Goal: Navigation & Orientation: Find specific page/section

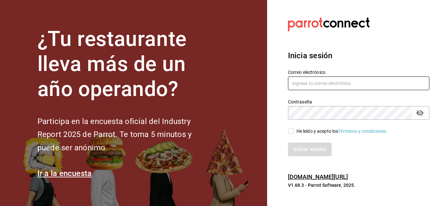
type input "manuel@torredescontrol.com"
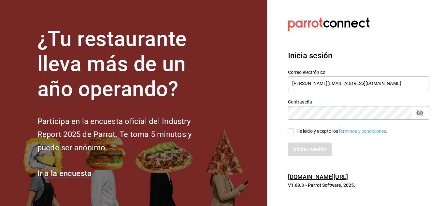
click at [290, 132] on input "He leído y acepto los Términos y condiciones." at bounding box center [291, 131] width 6 height 6
checkbox input "true"
click at [299, 149] on button "Iniciar sesión" at bounding box center [310, 150] width 44 height 14
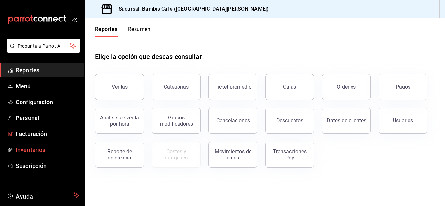
click at [34, 144] on link "Inventarios" at bounding box center [42, 150] width 84 height 14
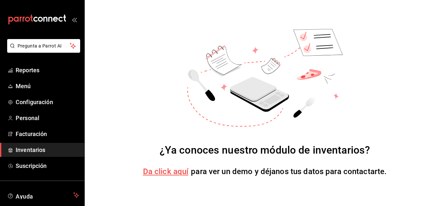
click at [171, 174] on span "Da click aquí" at bounding box center [166, 171] width 46 height 9
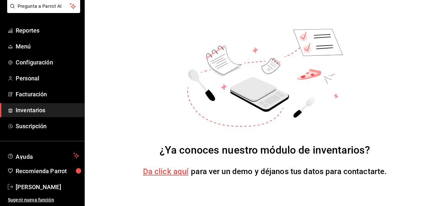
click at [41, 105] on link "Inventarios" at bounding box center [42, 110] width 84 height 14
click at [172, 172] on span "Da click aquí" at bounding box center [166, 171] width 46 height 9
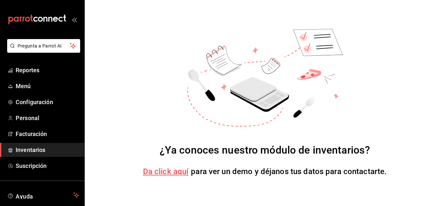
click at [72, 20] on icon "open_drawer_menu" at bounding box center [74, 19] width 5 height 5
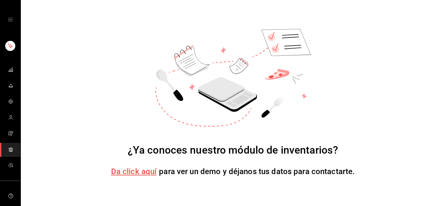
click at [6, 21] on div "mailbox folders" at bounding box center [10, 19] width 21 height 39
click at [8, 20] on icon "open drawer" at bounding box center [10, 19] width 5 height 5
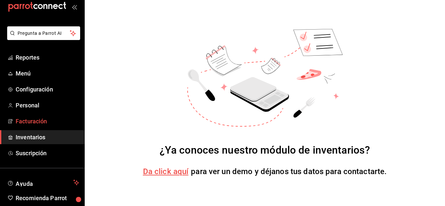
scroll to position [16, 0]
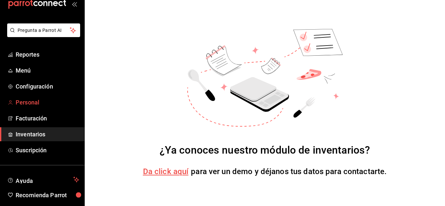
click at [39, 97] on link "Personal" at bounding box center [42, 102] width 84 height 14
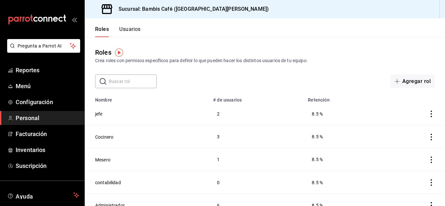
click at [297, 48] on div "Roles Crea roles con permisos específicos para definir lo que pueden hacer los …" at bounding box center [265, 56] width 360 height 17
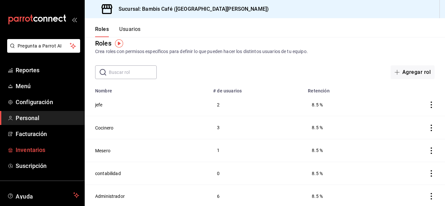
click at [35, 152] on span "Inventarios" at bounding box center [48, 150] width 64 height 9
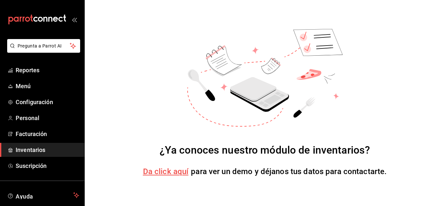
click at [181, 174] on span "Da click aquí" at bounding box center [166, 171] width 46 height 9
click at [45, 84] on span "Menú" at bounding box center [48, 86] width 64 height 9
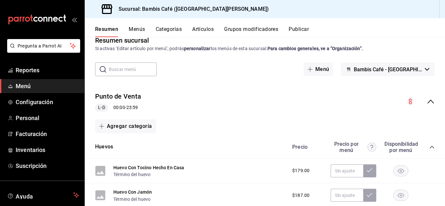
scroll to position [7, 0]
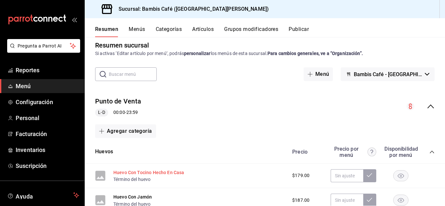
click at [151, 172] on button "Huevo Con Tocino Hecho En Casa" at bounding box center [148, 172] width 71 height 7
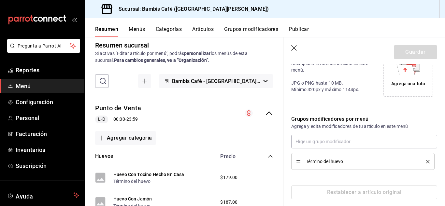
scroll to position [168, 0]
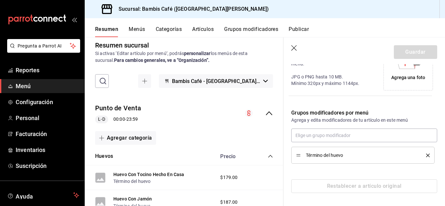
click at [292, 45] on icon "button" at bounding box center [294, 48] width 7 height 7
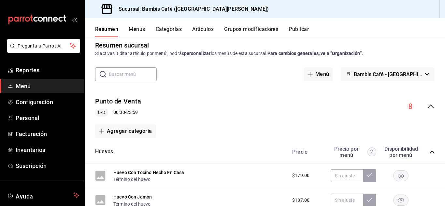
click at [138, 26] on div "Resumen Menús Categorías Artículos Grupos modificadores Publicar" at bounding box center [265, 27] width 360 height 19
click at [138, 31] on button "Menús" at bounding box center [137, 31] width 16 height 11
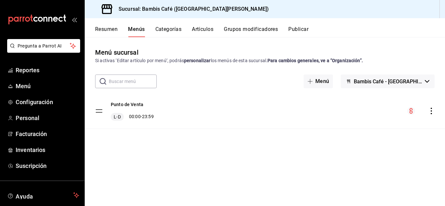
click at [244, 34] on button "Grupos modificadores" at bounding box center [251, 31] width 54 height 11
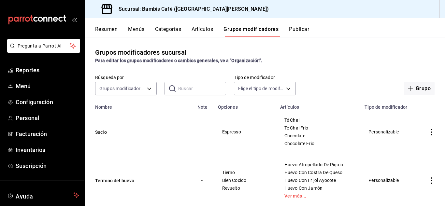
click at [201, 31] on button "Artículos" at bounding box center [203, 31] width 22 height 11
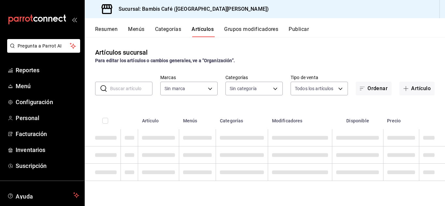
type input "3a1a811e-fef5-45de-a34a-cd12c2a48f39"
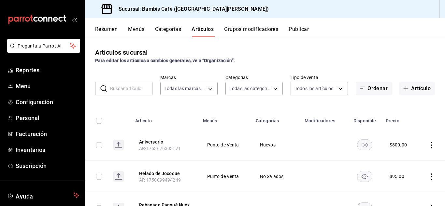
type input "df6dcc7c-122e-43c4-9ea6-1a888687c6a6,1cdc9aca-360c-41ff-ae13-c5da0def0b41,71ed4…"
click at [37, 147] on span "Inventarios" at bounding box center [48, 150] width 64 height 9
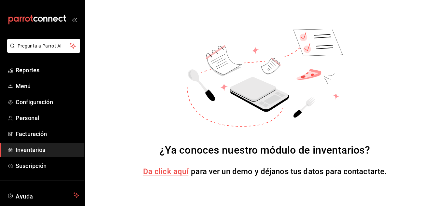
click at [293, 152] on div "¿Ya conoces nuestro módulo de inventarios?" at bounding box center [265, 150] width 211 height 16
click at [260, 93] on icon at bounding box center [253, 88] width 46 height 22
click at [201, 66] on icon at bounding box center [264, 78] width 155 height 98
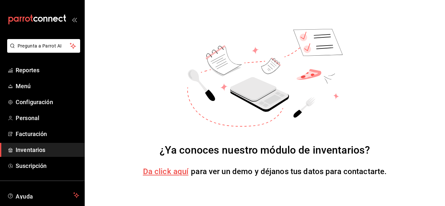
click at [425, 38] on div "¿Ya conoces nuestro módulo de inventarios? Da click aquí para ver un demo y déj…" at bounding box center [265, 103] width 360 height 206
